Goal: Task Accomplishment & Management: Manage account settings

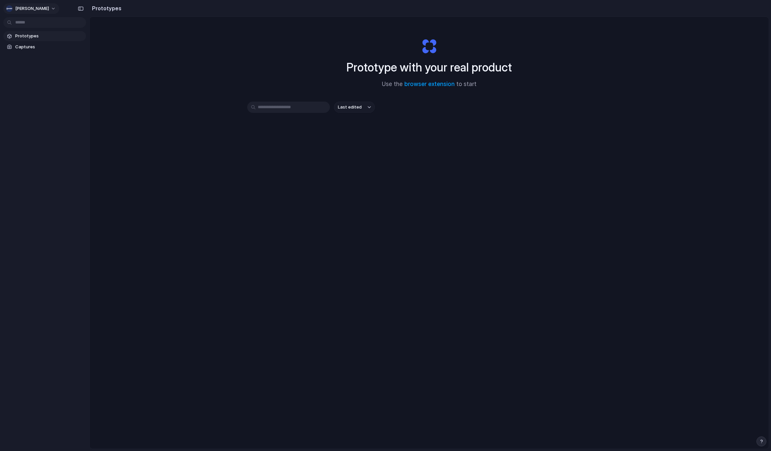
click at [30, 8] on span "[PERSON_NAME]" at bounding box center [32, 8] width 34 height 7
click at [32, 24] on span "Settings" at bounding box center [24, 23] width 18 height 7
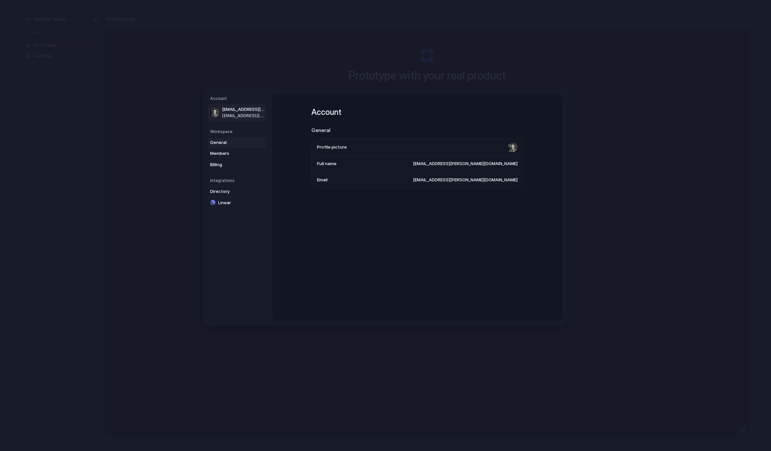
click at [224, 141] on span "General" at bounding box center [231, 142] width 42 height 7
click at [509, 146] on span "[PERSON_NAME]" at bounding box center [500, 146] width 34 height 7
click at [322, 145] on span "Name" at bounding box center [323, 146] width 12 height 7
click at [513, 145] on span "[PERSON_NAME]" at bounding box center [500, 146] width 34 height 7
click at [512, 145] on span "[PERSON_NAME]" at bounding box center [500, 146] width 34 height 7
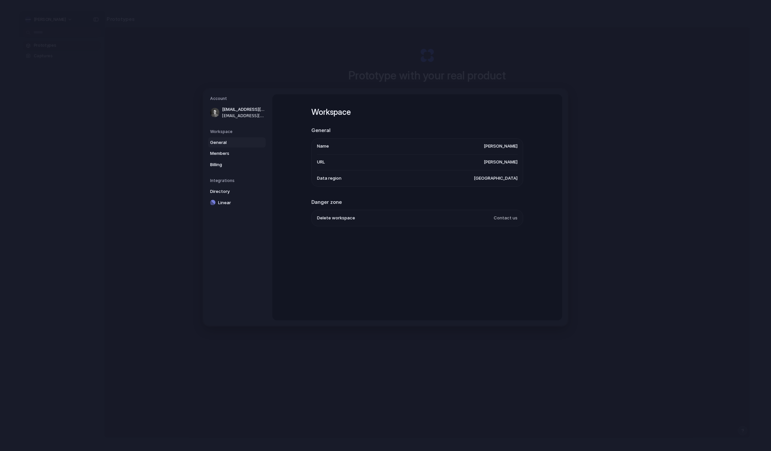
click at [507, 147] on span "[PERSON_NAME]" at bounding box center [500, 146] width 34 height 7
click at [219, 192] on span "Directory" at bounding box center [231, 191] width 42 height 7
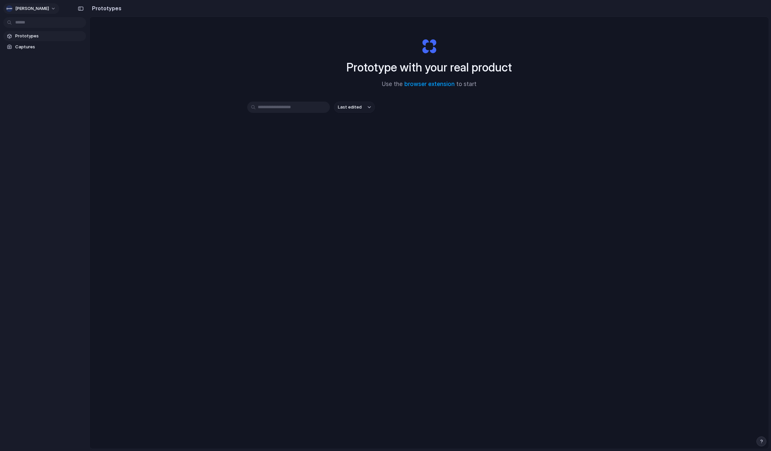
click at [27, 8] on span "[PERSON_NAME]" at bounding box center [32, 8] width 34 height 7
click at [77, 67] on li "Dark" at bounding box center [80, 66] width 39 height 11
click at [26, 12] on button "[PERSON_NAME]" at bounding box center [31, 8] width 56 height 11
click at [80, 75] on span "Neutral dark" at bounding box center [76, 76] width 26 height 7
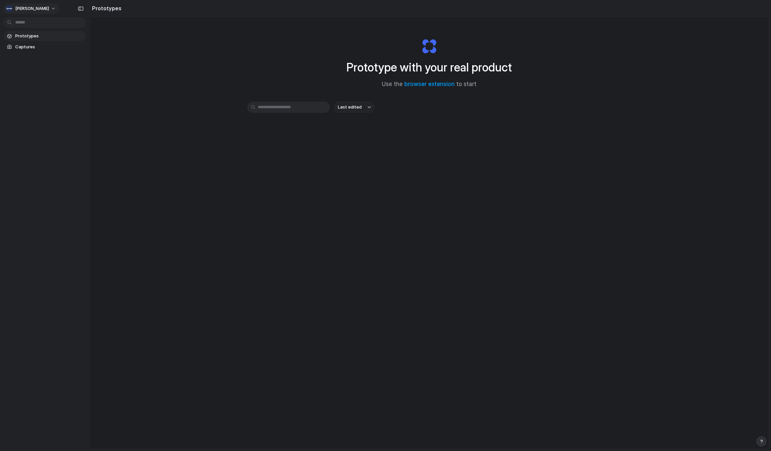
click at [25, 7] on span "[PERSON_NAME]" at bounding box center [32, 8] width 34 height 7
click at [18, 53] on span "Sign out" at bounding box center [24, 55] width 18 height 7
